Goal: Obtain resource: Download file/media

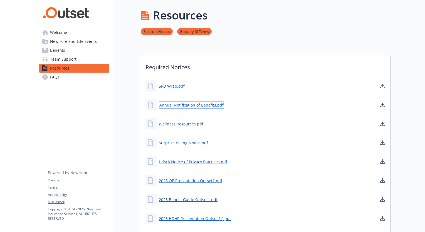
click at [191, 106] on link "Annual Notification of Benefits.pdf" at bounding box center [191, 104] width 65 height 7
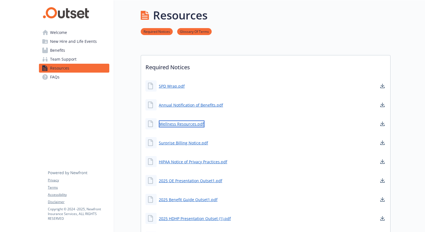
click at [191, 124] on link "Wellness Resources.pdf" at bounding box center [182, 123] width 46 height 7
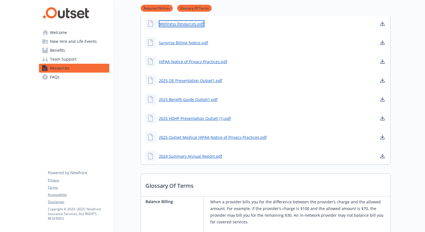
scroll to position [101, 0]
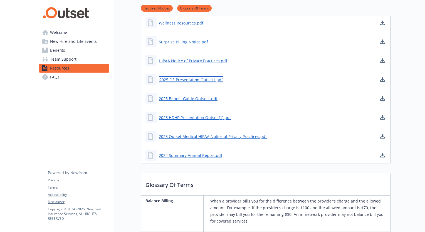
click at [186, 79] on link "2025 OE Presentation Outset1.pdf" at bounding box center [191, 79] width 64 height 7
click at [188, 98] on link "2025 Benefit Guide Outset1.pdf" at bounding box center [189, 98] width 60 height 7
